Goal: Task Accomplishment & Management: Manage account settings

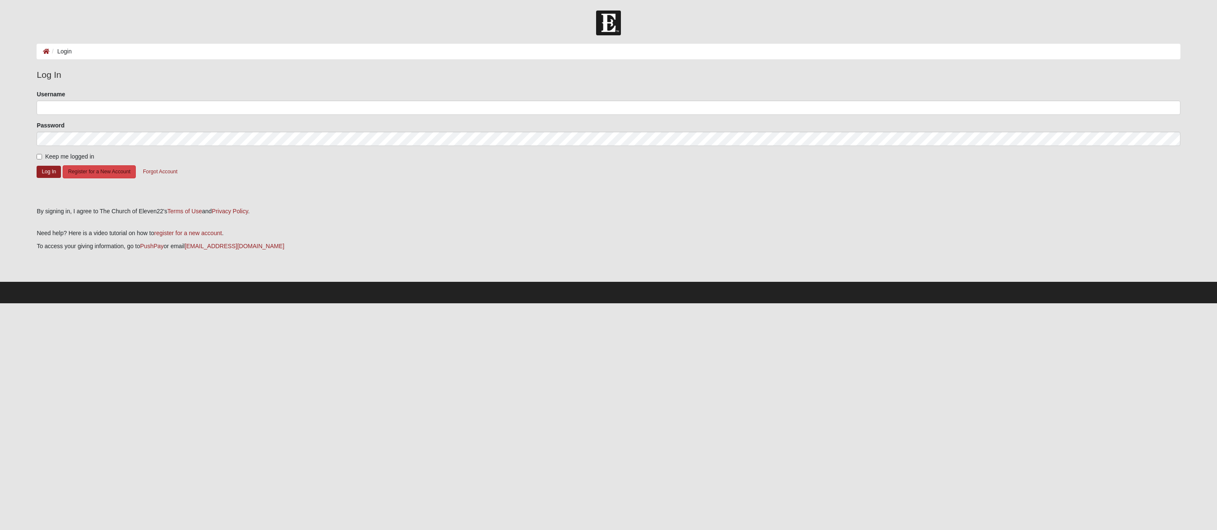
click at [93, 172] on button "Register for a New Account" at bounding box center [99, 171] width 73 height 13
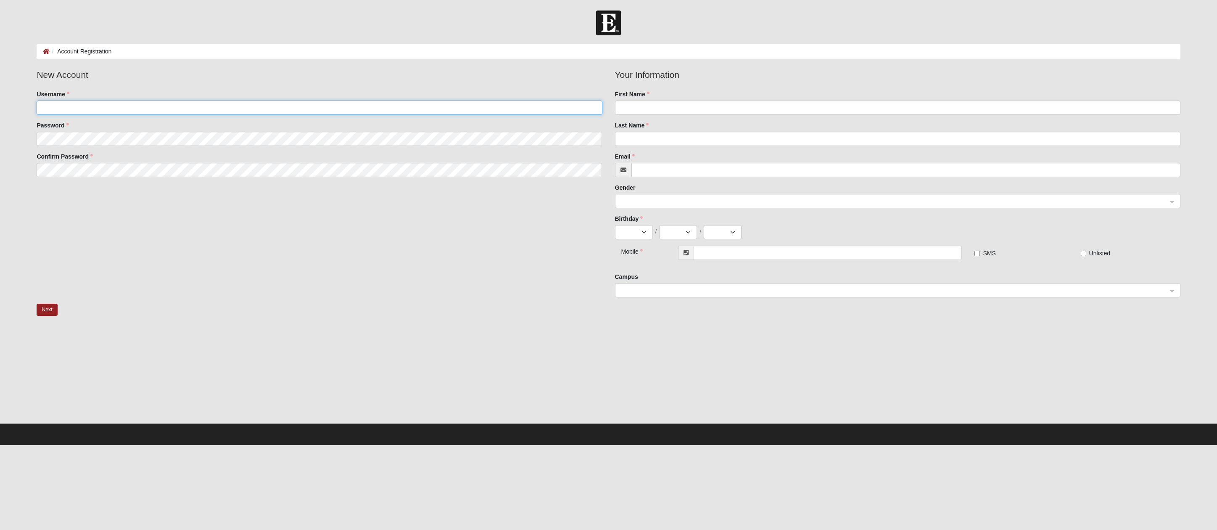
click at [72, 109] on input "Username" at bounding box center [320, 107] width 566 height 14
type input "cklein32"
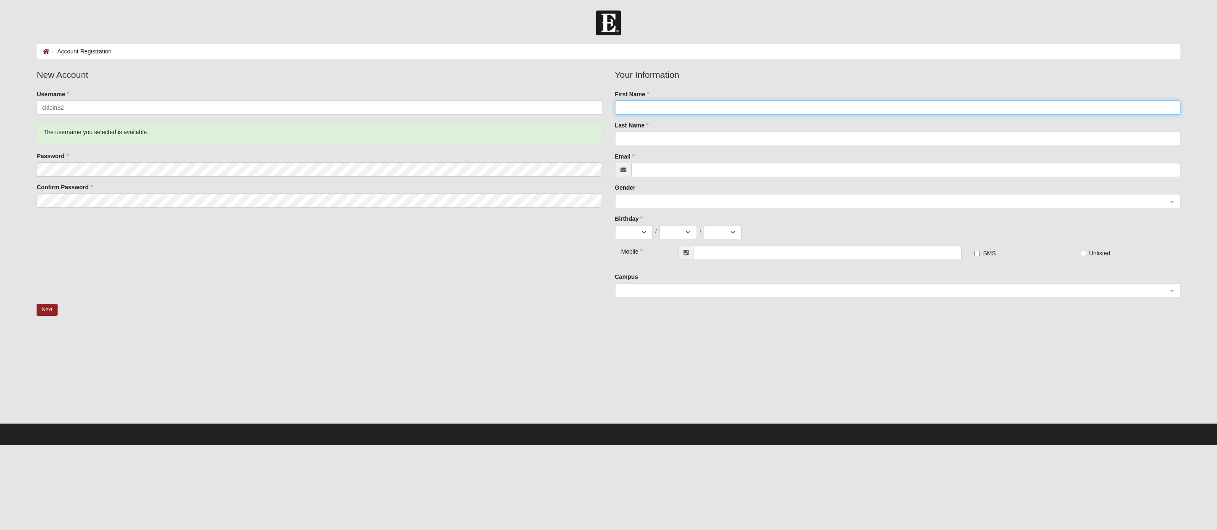
click at [632, 110] on input "First Name" at bounding box center [898, 107] width 566 height 14
type input "Kit"
type input "Klein"
type input "cklein32@gmail.com"
click at [632, 224] on div "Birthday Jan Feb Mar Apr May Jun Jul Aug Sep Oct Nov Dec / 1 2 3 4 5 6 7 8 9 10…" at bounding box center [898, 226] width 566 height 25
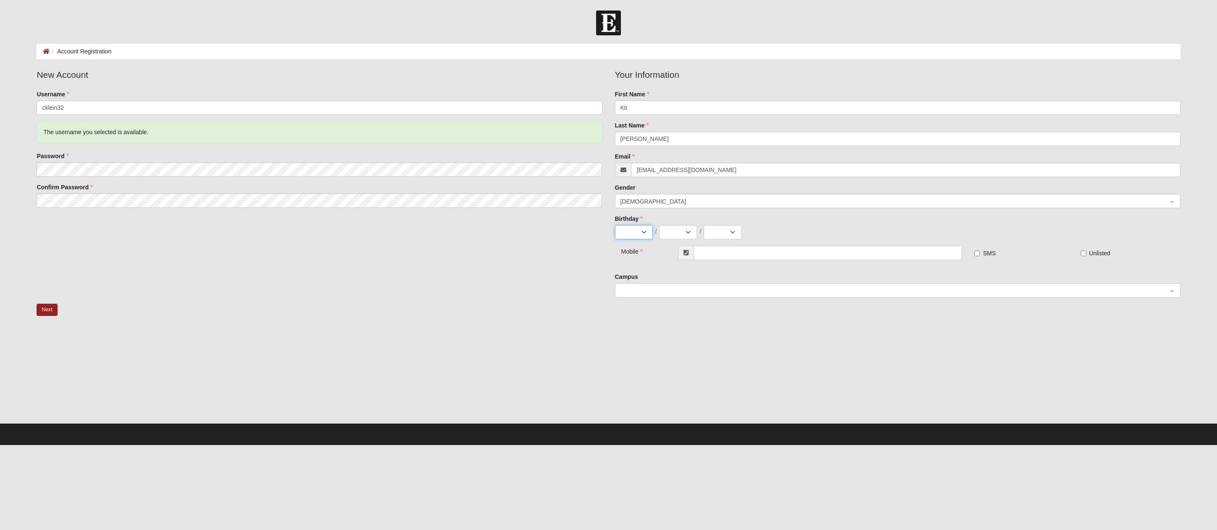
select select "1"
drag, startPoint x: 632, startPoint y: 228, endPoint x: 658, endPoint y: 235, distance: 26.2
click at [658, 235] on div "Jan Feb Mar Apr May Jun Jul Aug Sep Oct Nov Dec / 1 2 3 4 5 6 7 8 9 10 11 12 13…" at bounding box center [898, 232] width 566 height 14
select select "3"
select select "1986"
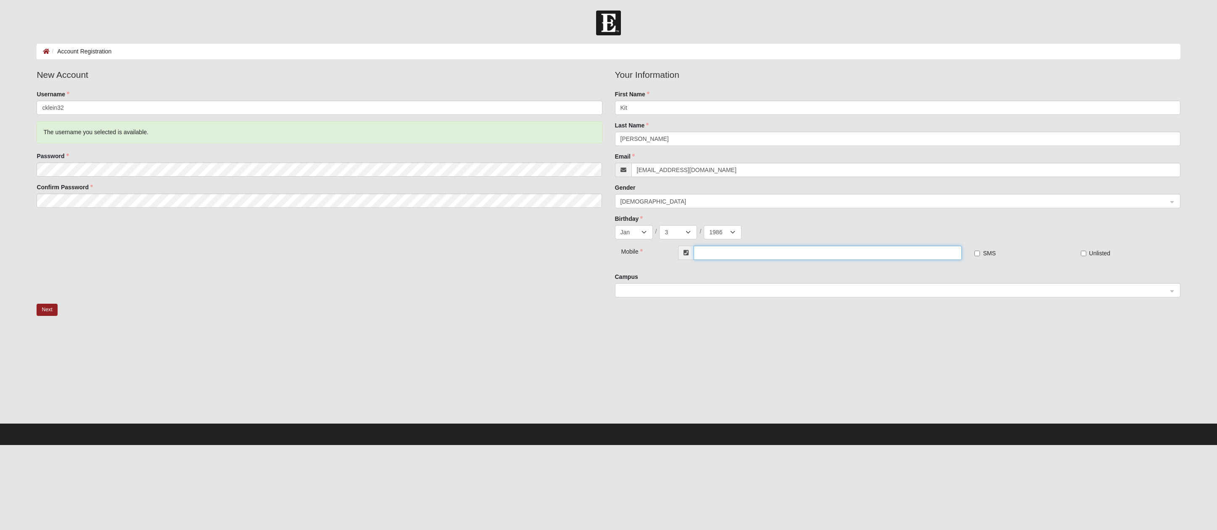
click at [714, 255] on input "text" at bounding box center [828, 253] width 269 height 14
type input "(267) 337-1862"
click at [48, 308] on button "Next" at bounding box center [47, 310] width 21 height 12
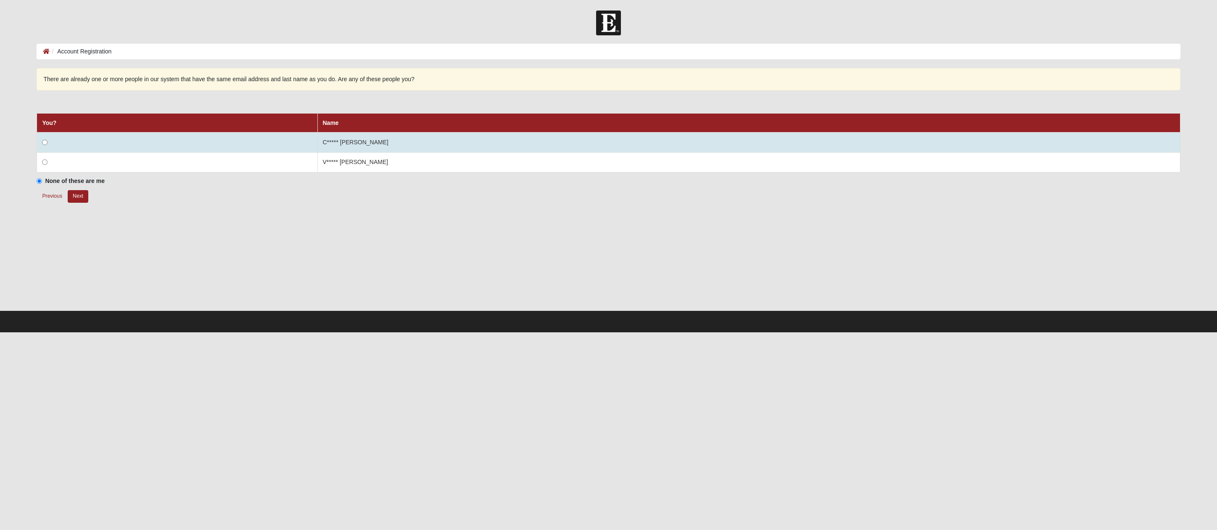
click at [47, 142] on input "radio" at bounding box center [44, 142] width 5 height 5
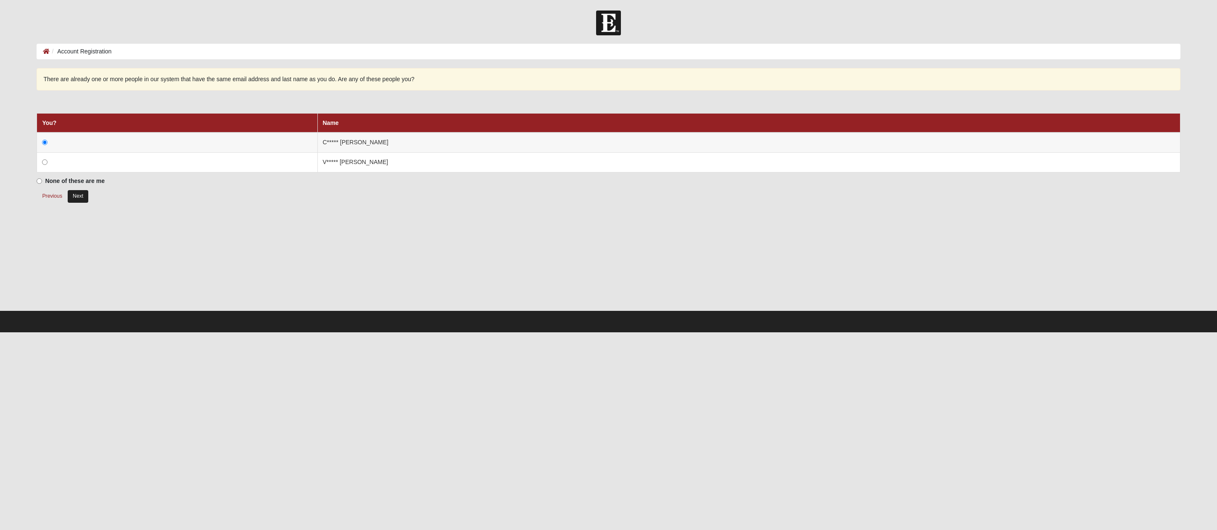
click at [80, 193] on button "Next" at bounding box center [78, 196] width 21 height 12
radio input "true"
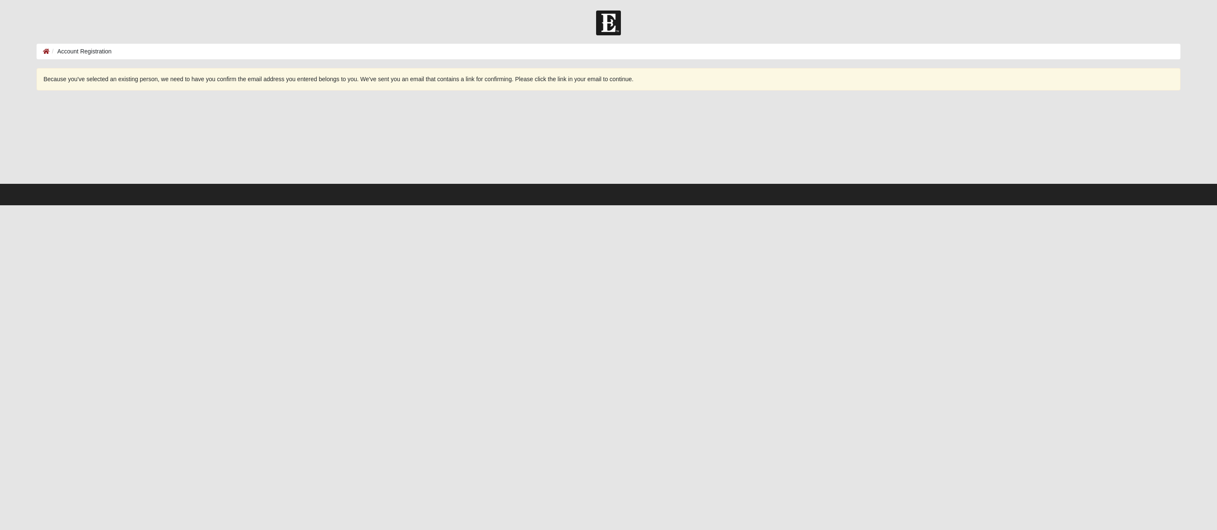
click at [462, 134] on div at bounding box center [609, 141] width 1144 height 84
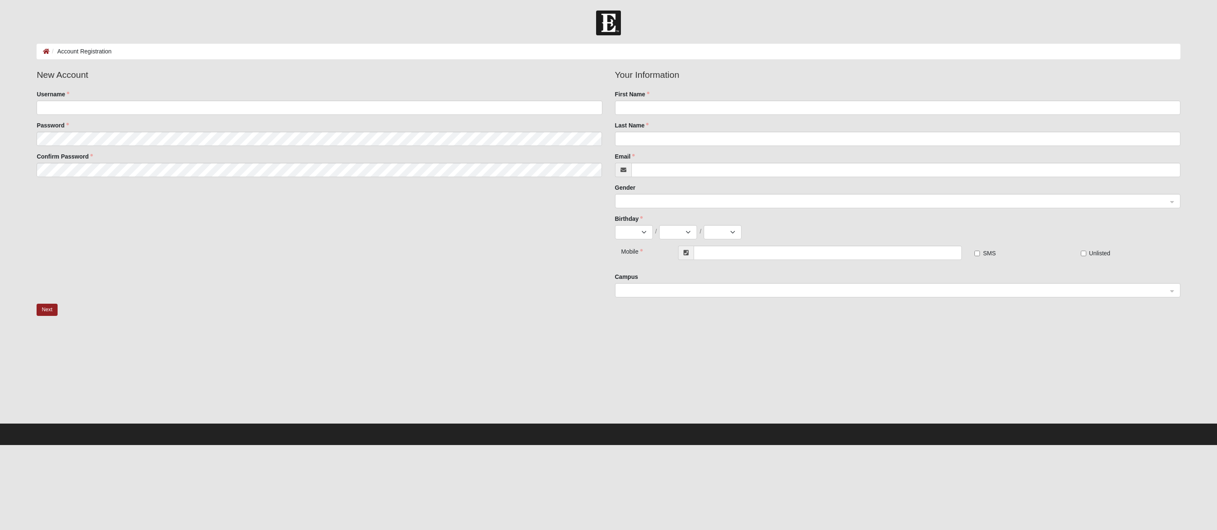
click at [489, 242] on div "New Account Username Password Confirm Password Your Information First Name Last…" at bounding box center [608, 185] width 1156 height 235
click at [604, 20] on img at bounding box center [608, 23] width 25 height 25
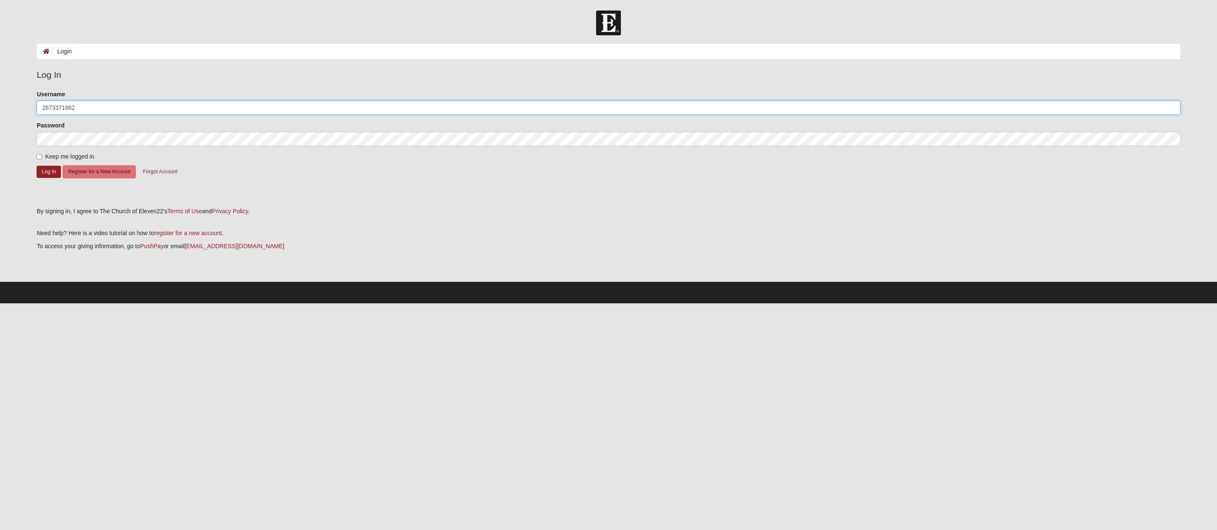
type input "2673371862"
click at [49, 171] on button "Log In" at bounding box center [49, 172] width 24 height 12
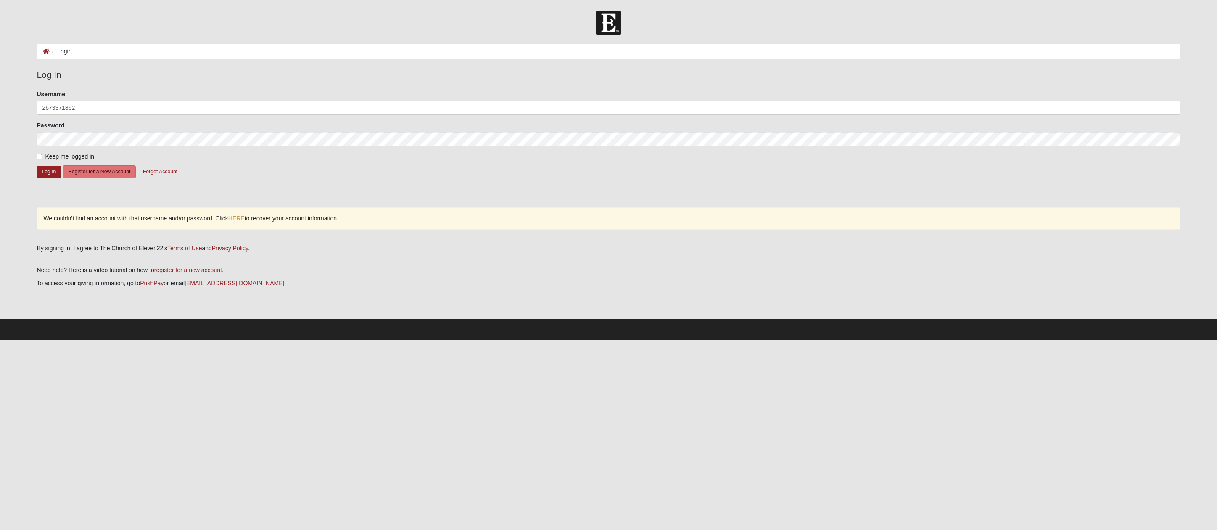
click at [241, 219] on link "HERE" at bounding box center [236, 218] width 16 height 7
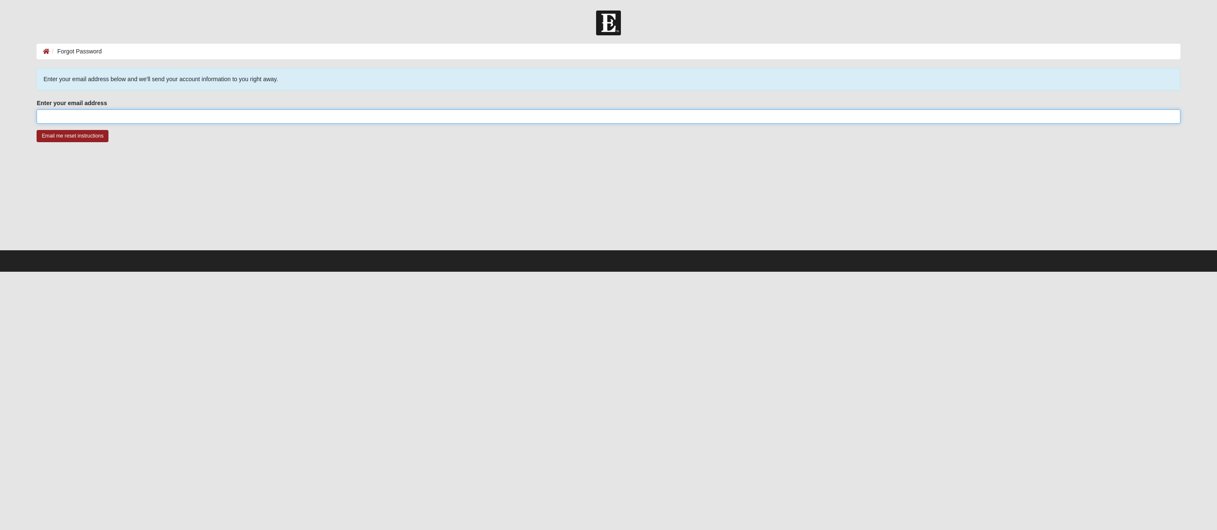
click at [127, 115] on input "Enter your email address" at bounding box center [609, 116] width 1144 height 14
type input "cklein32@gmail.com"
click at [88, 138] on input "Email me reset instructions" at bounding box center [73, 136] width 72 height 12
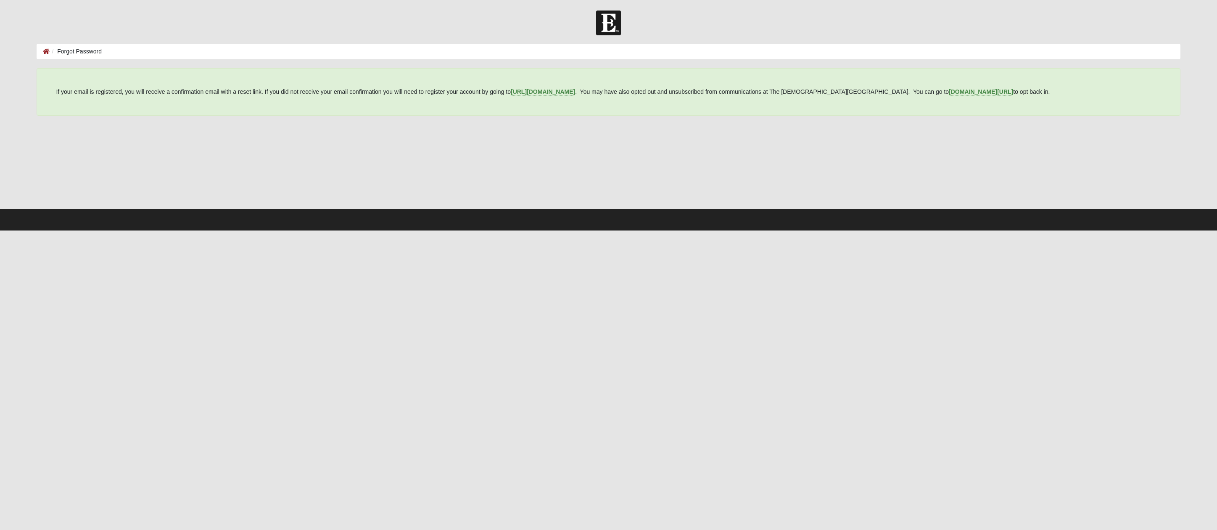
click at [830, 32] on div at bounding box center [608, 23] width 1217 height 25
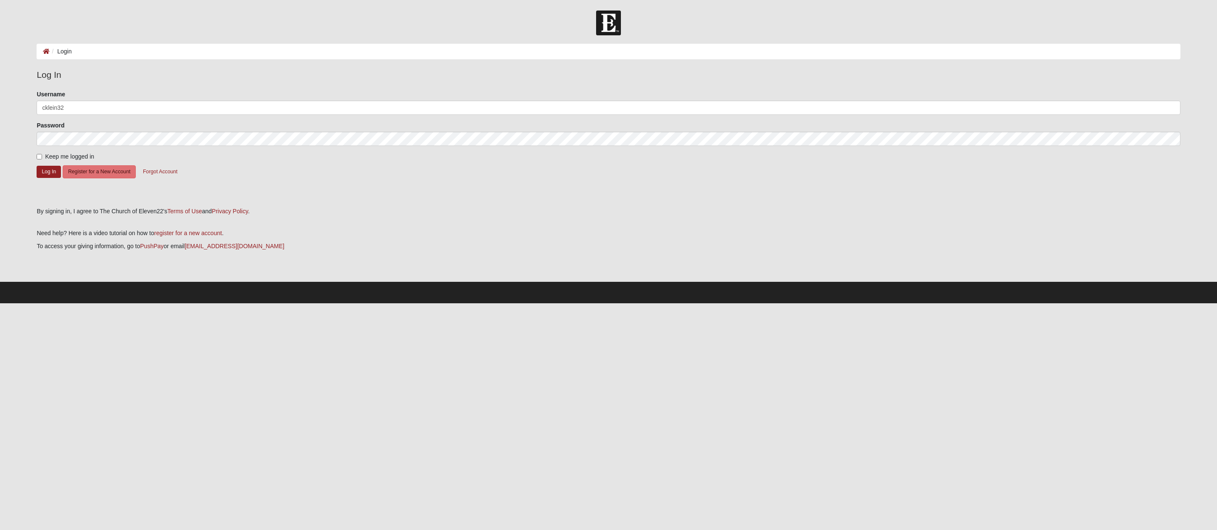
type input "cklein32"
click at [39, 156] on input "Keep me logged in" at bounding box center [39, 156] width 5 height 5
checkbox input "true"
click at [50, 171] on button "Log In" at bounding box center [49, 172] width 24 height 12
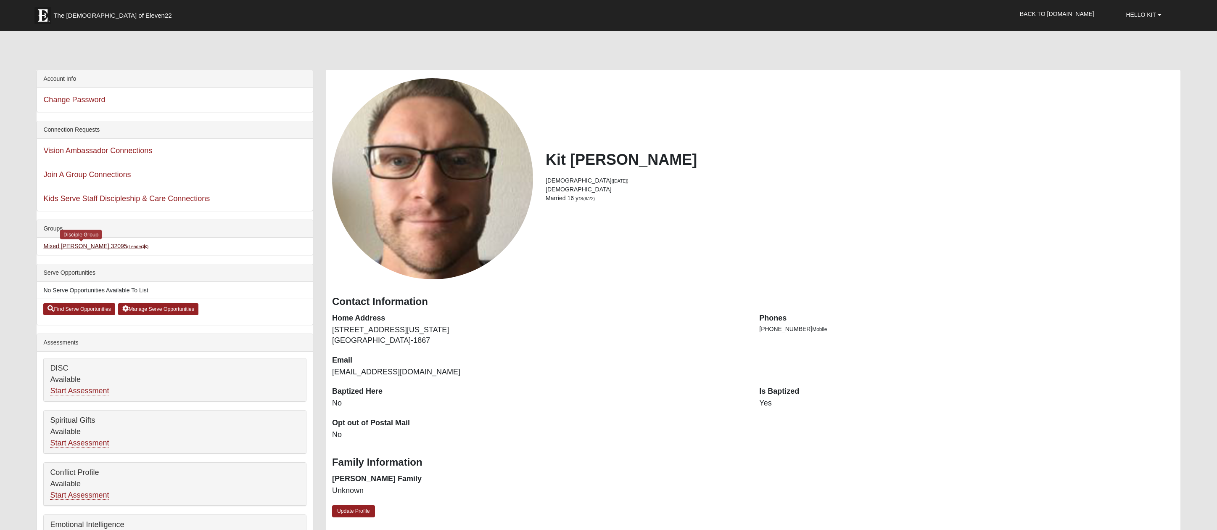
click at [68, 247] on link "Mixed [PERSON_NAME] 32095 (Leader )" at bounding box center [95, 246] width 105 height 7
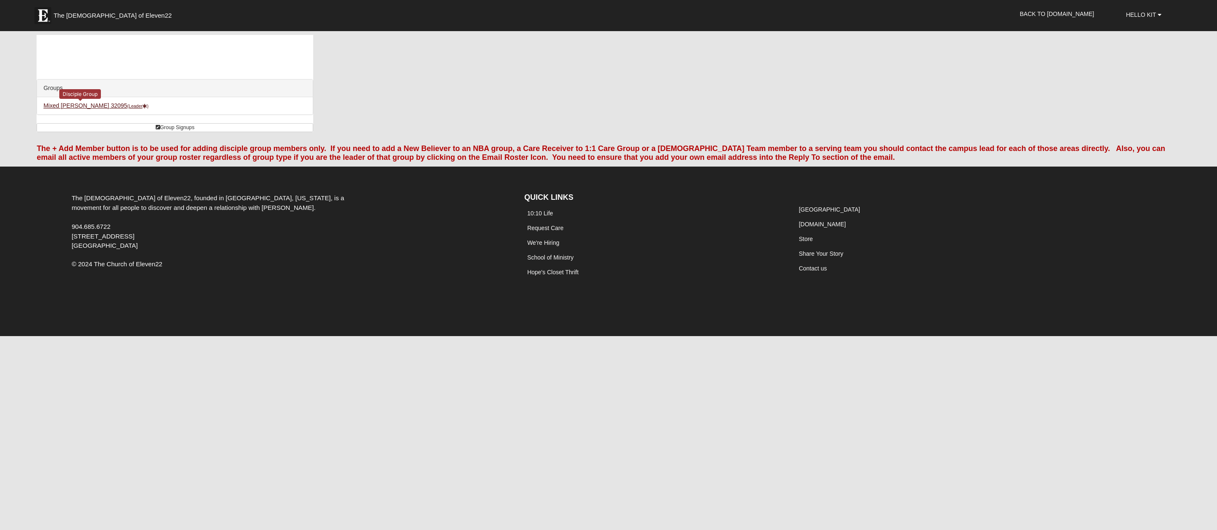
click at [70, 106] on link "Mixed [PERSON_NAME] 32095 (Leader )" at bounding box center [95, 105] width 105 height 7
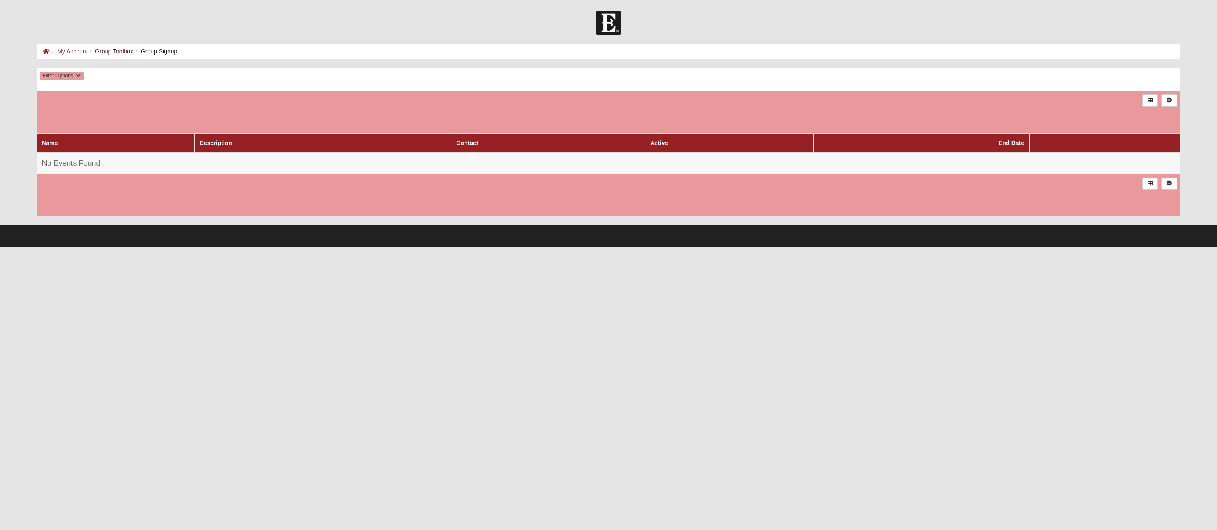
click at [111, 51] on link "Group Toolbox" at bounding box center [114, 51] width 38 height 7
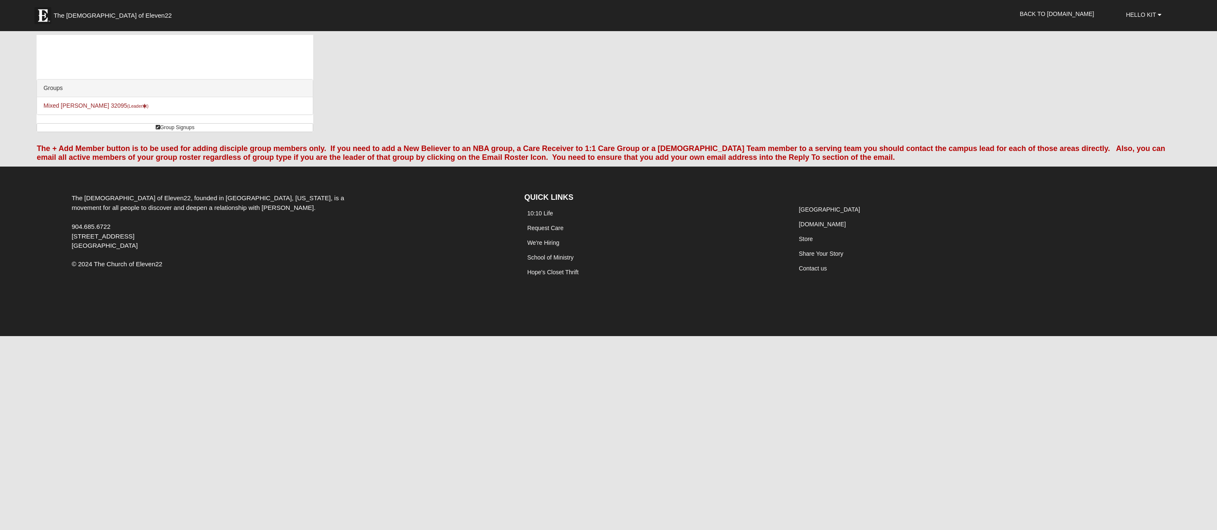
click at [577, 143] on div "The + Add Member button is to be used for adding disciple group members only. I…" at bounding box center [608, 152] width 1156 height 28
click at [593, 77] on div "Groups Mixed Klein 32095 (Leader ) Group Signups" at bounding box center [608, 86] width 1156 height 103
click at [66, 106] on link "Mixed [PERSON_NAME] 32095 (Leader )" at bounding box center [95, 105] width 105 height 7
